Goal: Register for event/course

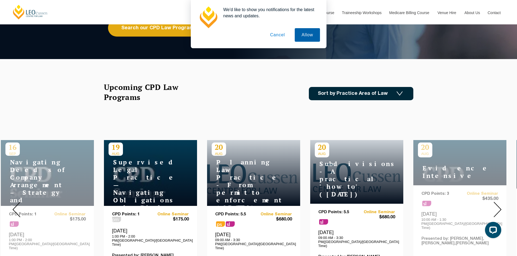
click at [305, 34] on button "Allow" at bounding box center [307, 35] width 25 height 14
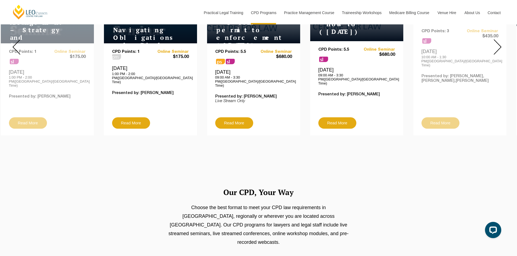
scroll to position [163, 0]
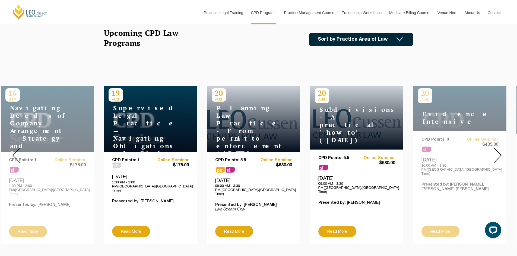
click at [497, 151] on img at bounding box center [497, 155] width 8 height 15
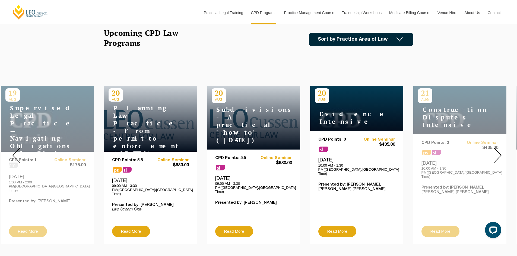
click at [497, 151] on img at bounding box center [497, 155] width 8 height 15
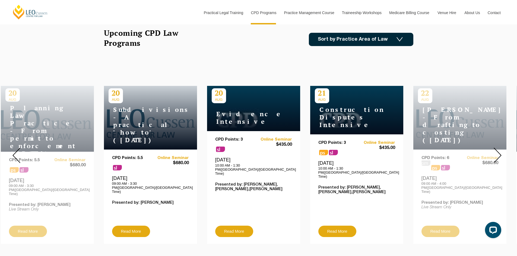
click at [497, 151] on img at bounding box center [497, 155] width 8 height 15
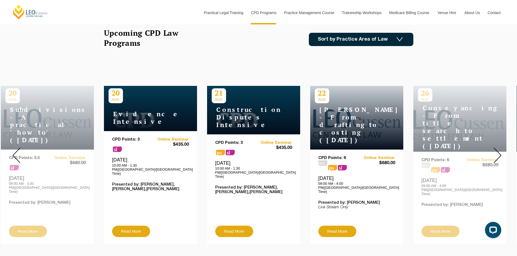
click at [497, 155] on img at bounding box center [497, 155] width 8 height 15
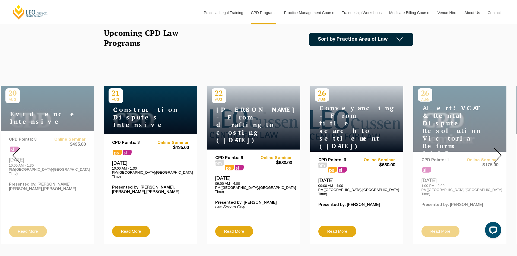
click at [497, 155] on img at bounding box center [497, 155] width 8 height 15
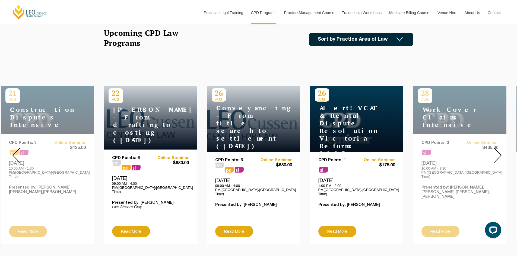
click at [497, 155] on img at bounding box center [497, 155] width 8 height 15
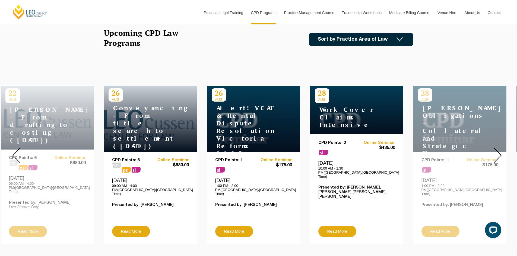
click at [497, 155] on img at bounding box center [497, 155] width 8 height 15
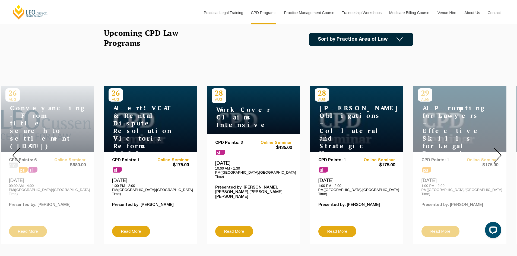
click at [497, 155] on img at bounding box center [497, 155] width 8 height 15
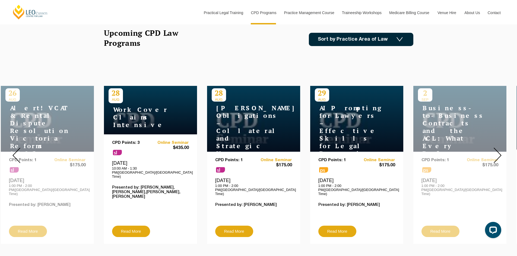
click at [497, 155] on img at bounding box center [497, 155] width 8 height 15
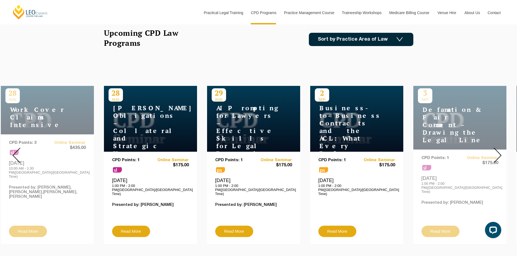
click at [497, 155] on img at bounding box center [497, 155] width 8 height 15
